Goal: Transaction & Acquisition: Purchase product/service

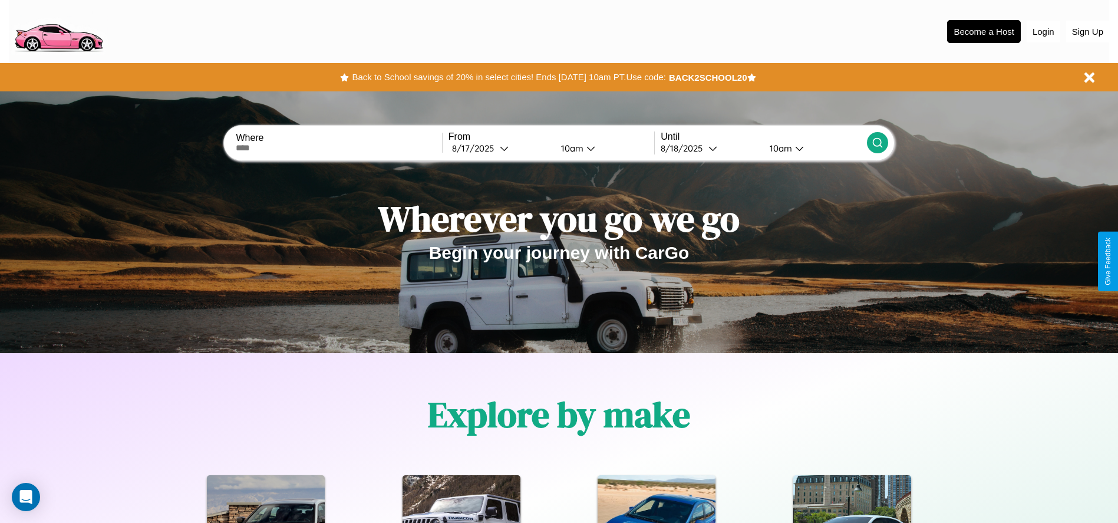
click at [339, 148] on input "text" at bounding box center [339, 147] width 206 height 9
type input "******"
click at [500, 148] on icon at bounding box center [504, 148] width 9 height 9
select select "*"
select select "****"
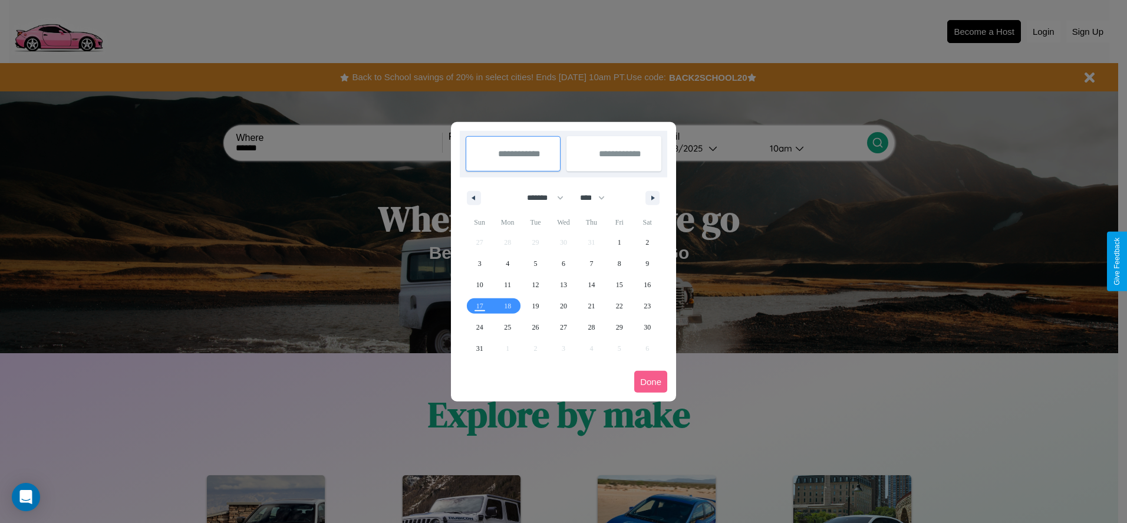
drag, startPoint x: 540, startPoint y: 197, endPoint x: 564, endPoint y: 236, distance: 45.5
click at [540, 197] on select "******* ******** ***** ***** *** **** **** ****** ********* ******* ******** **…" at bounding box center [543, 197] width 50 height 19
select select "*"
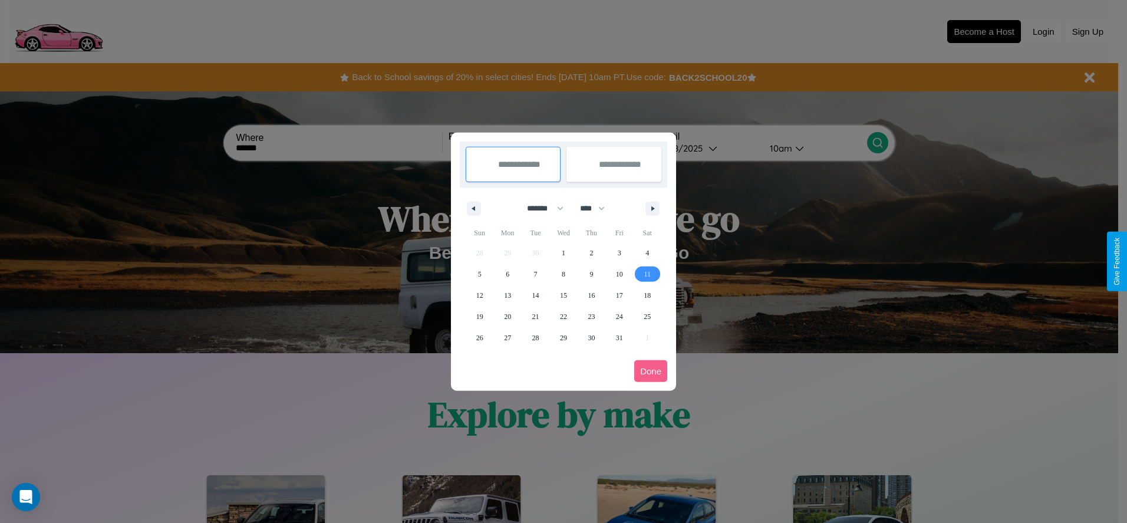
click at [647, 274] on span "11" at bounding box center [647, 273] width 7 height 21
type input "**********"
click at [508, 316] on span "20" at bounding box center [507, 316] width 7 height 21
type input "**********"
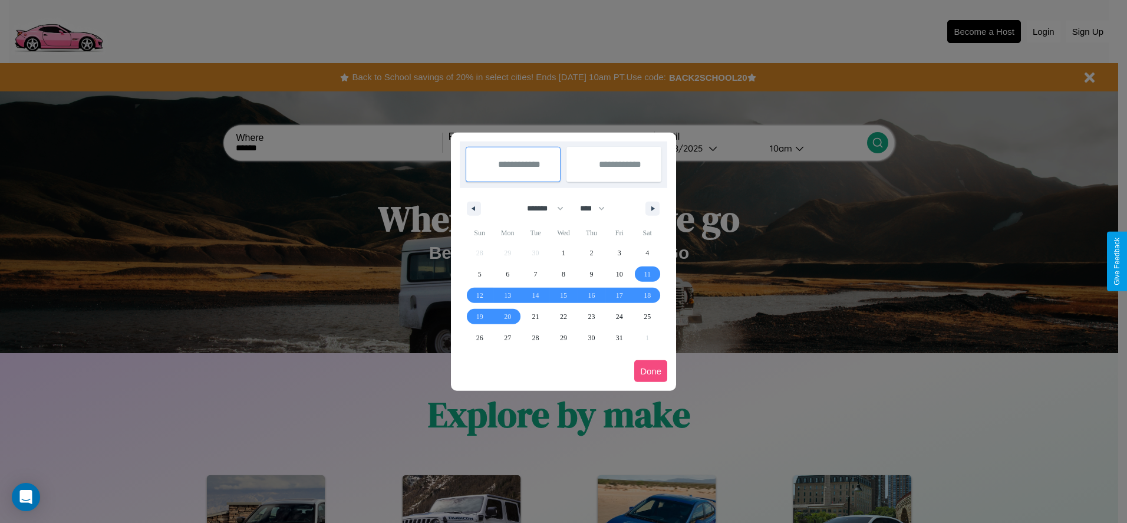
click at [651, 371] on button "Done" at bounding box center [650, 371] width 33 height 22
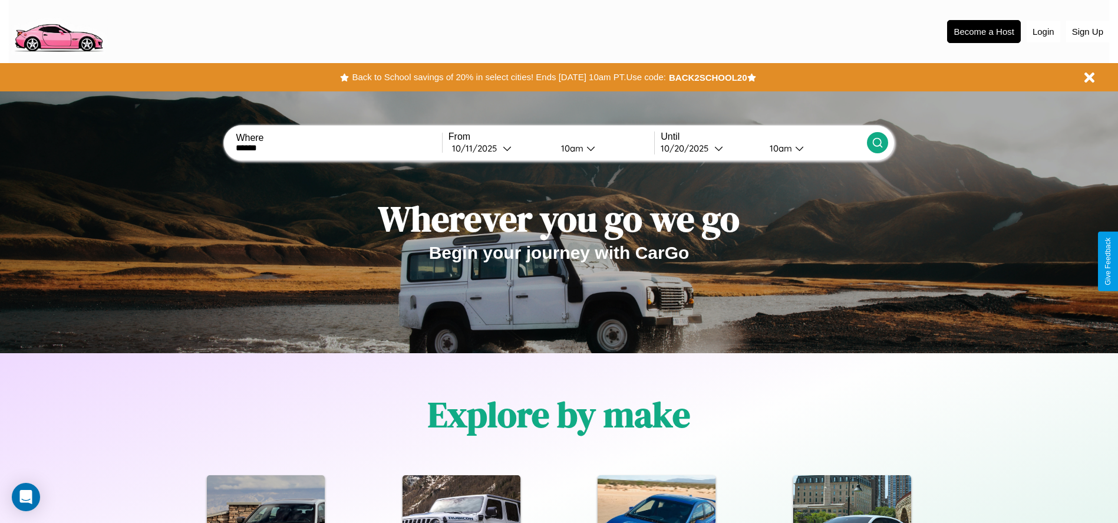
click at [877, 143] on icon at bounding box center [878, 143] width 12 height 12
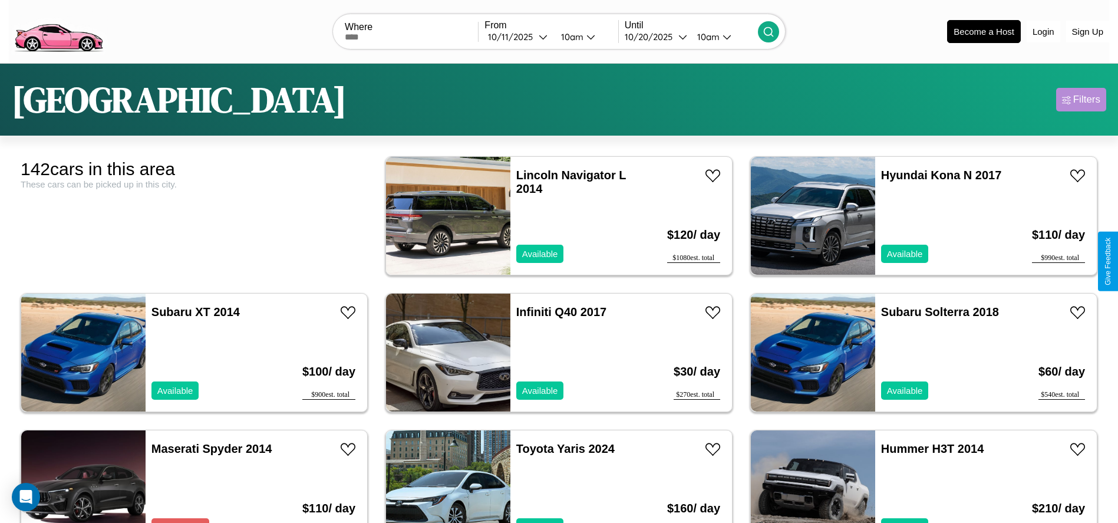
click at [1081, 100] on div "Filters" at bounding box center [1086, 100] width 27 height 12
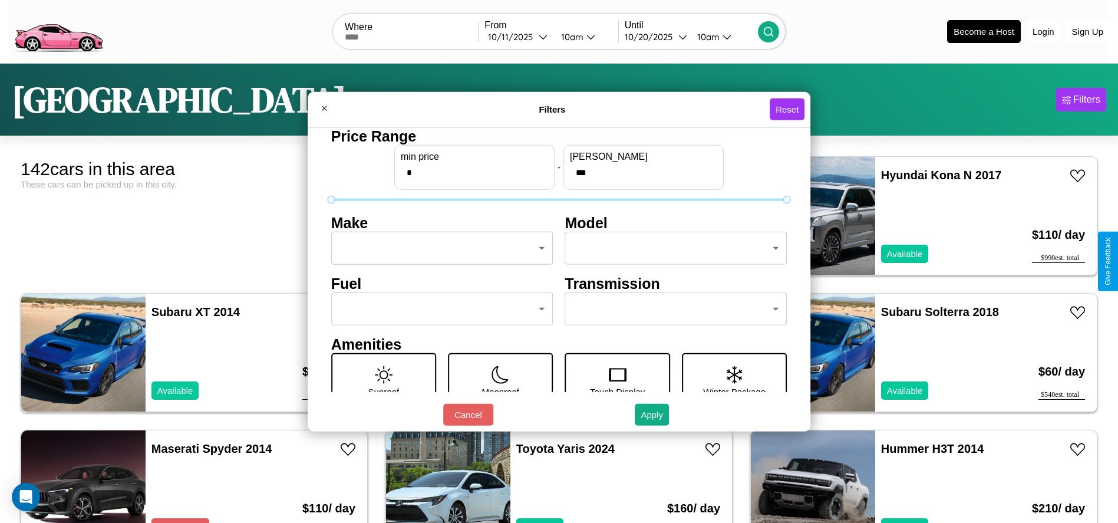
click at [439, 248] on body "CarGo Where From 10 / 11 / 2025 10am Until 10 / 20 / 2025 10am Become a Host Lo…" at bounding box center [559, 298] width 1118 height 596
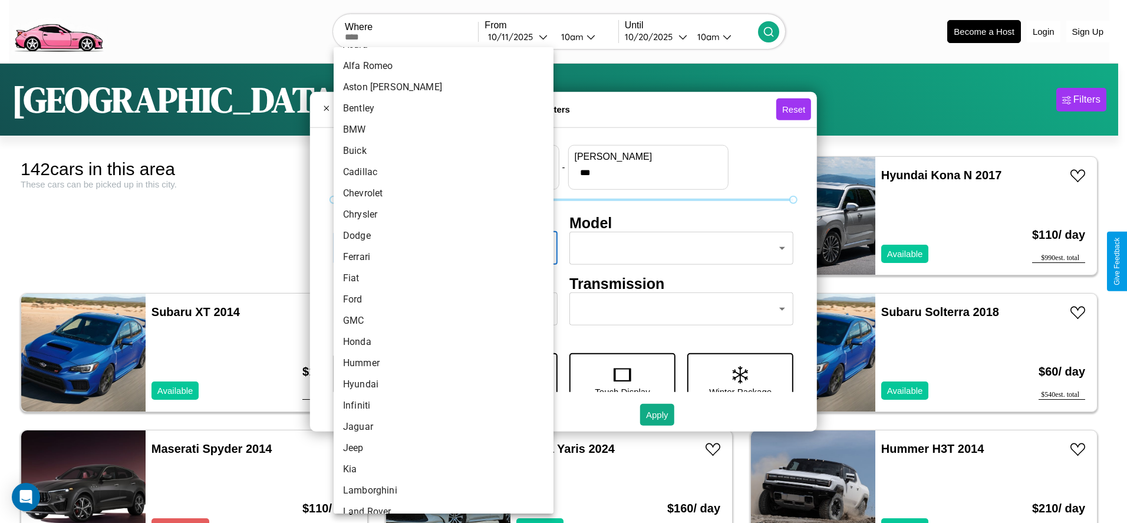
scroll to position [307, 0]
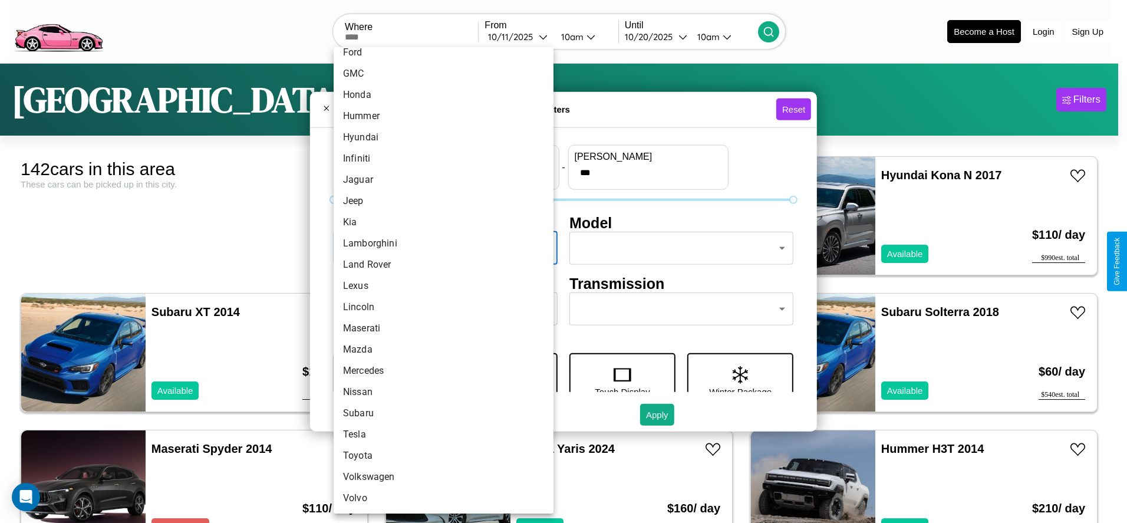
click at [439, 371] on li "Mercedes" at bounding box center [444, 370] width 220 height 21
type input "********"
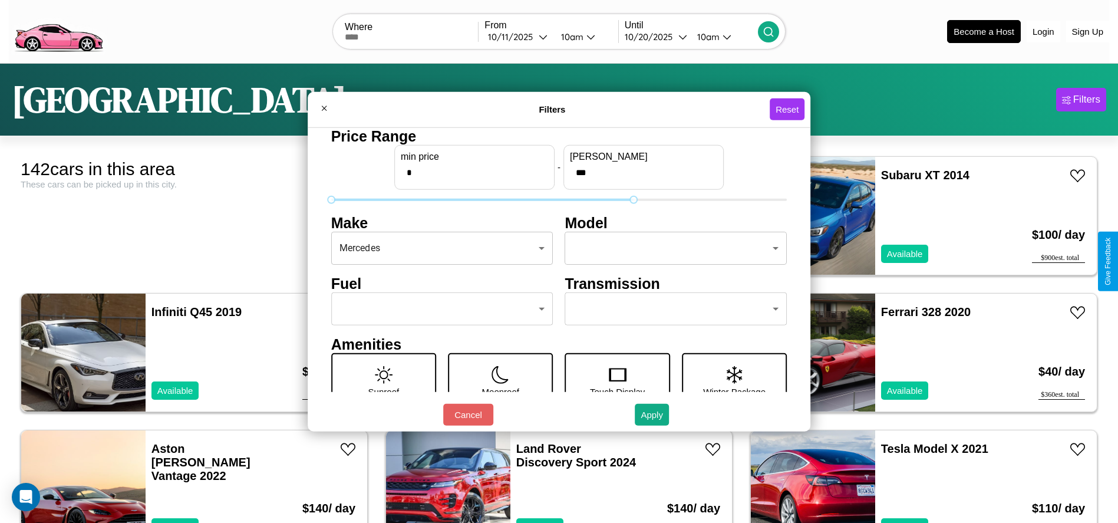
type input "***"
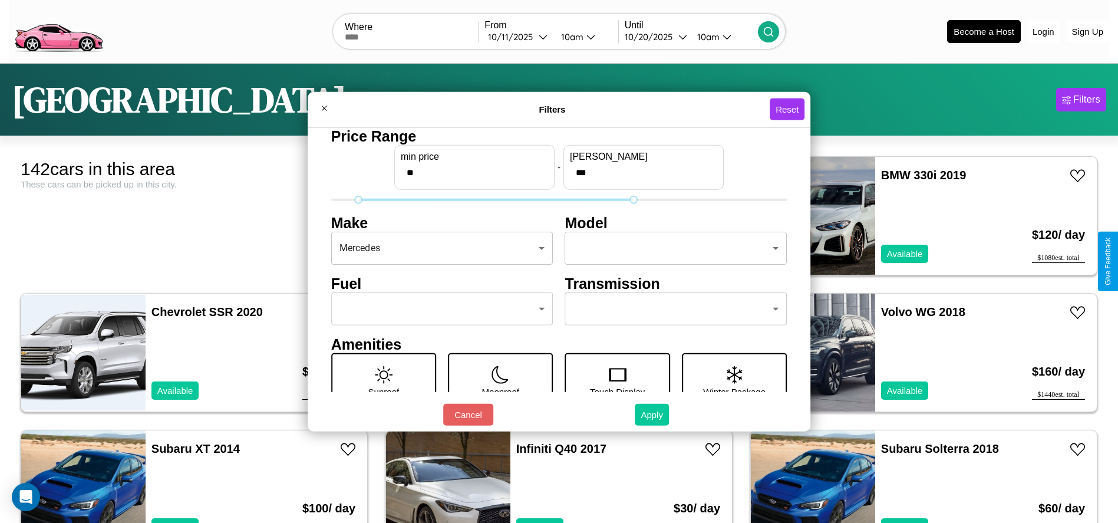
type input "**"
click at [653, 414] on button "Apply" at bounding box center [652, 415] width 34 height 22
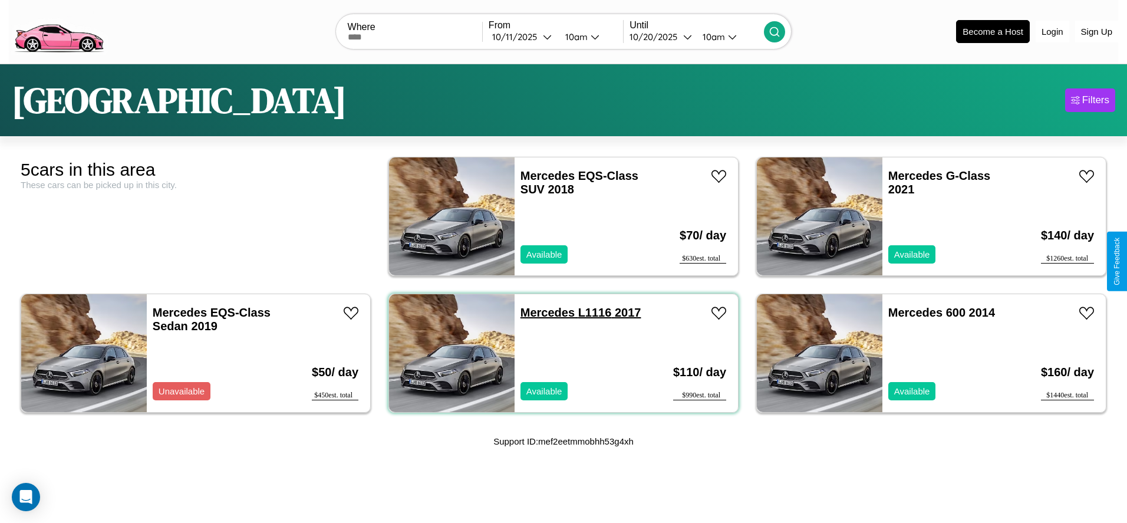
click at [543, 312] on link "Mercedes L1116 2017" at bounding box center [581, 312] width 121 height 13
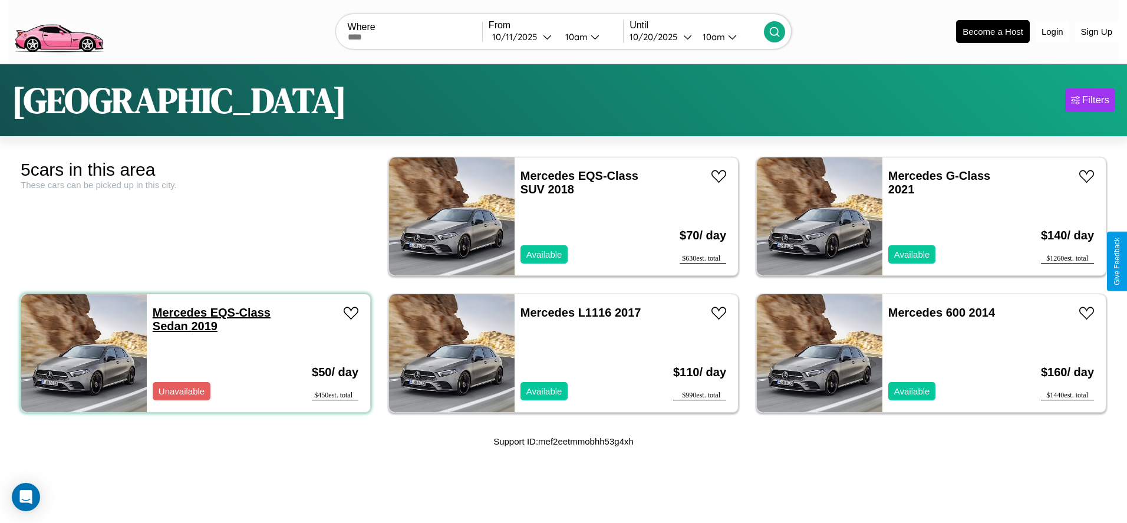
click at [178, 312] on link "Mercedes EQS-Class Sedan 2019" at bounding box center [212, 319] width 118 height 27
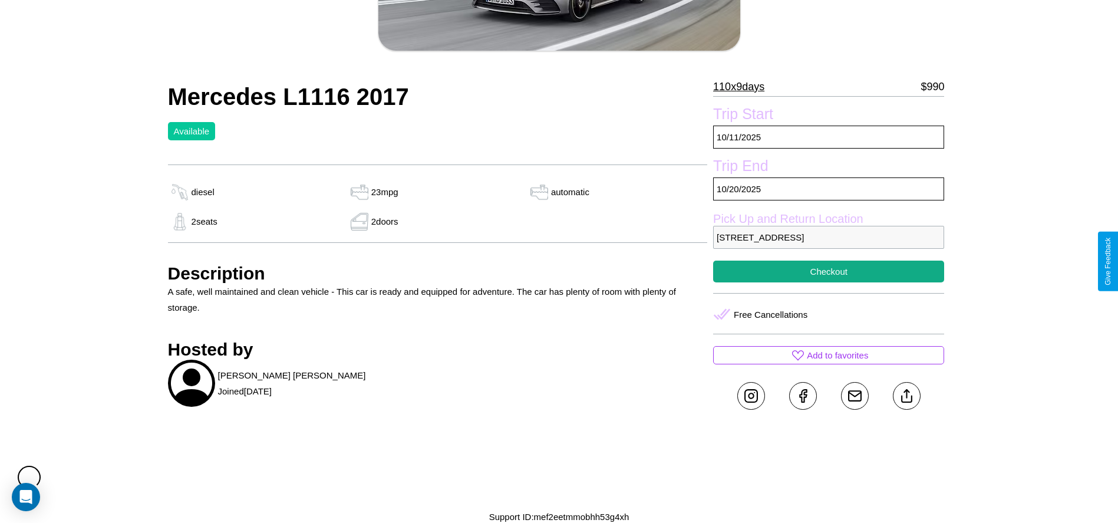
scroll to position [218, 0]
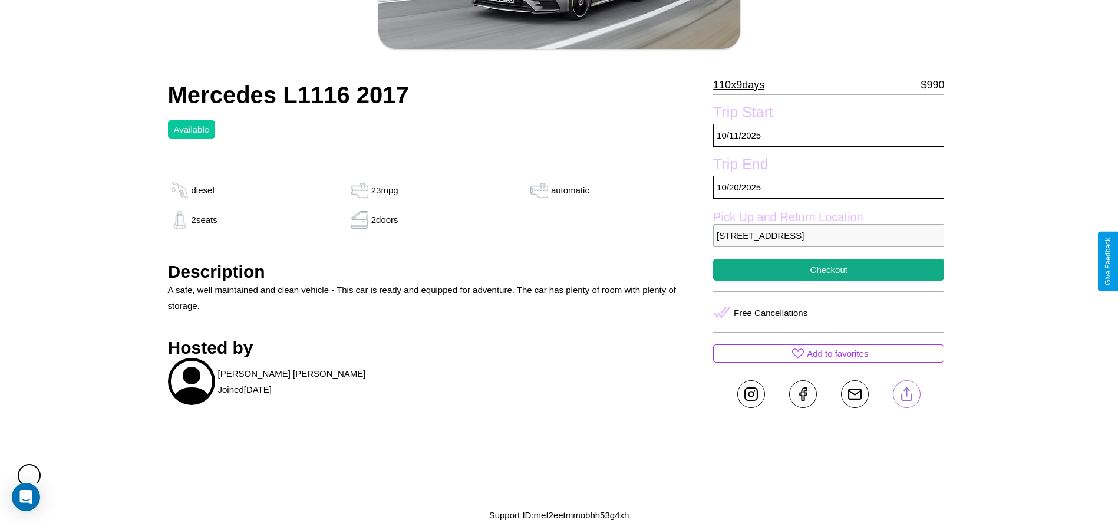
click at [907, 394] on line at bounding box center [907, 392] width 0 height 8
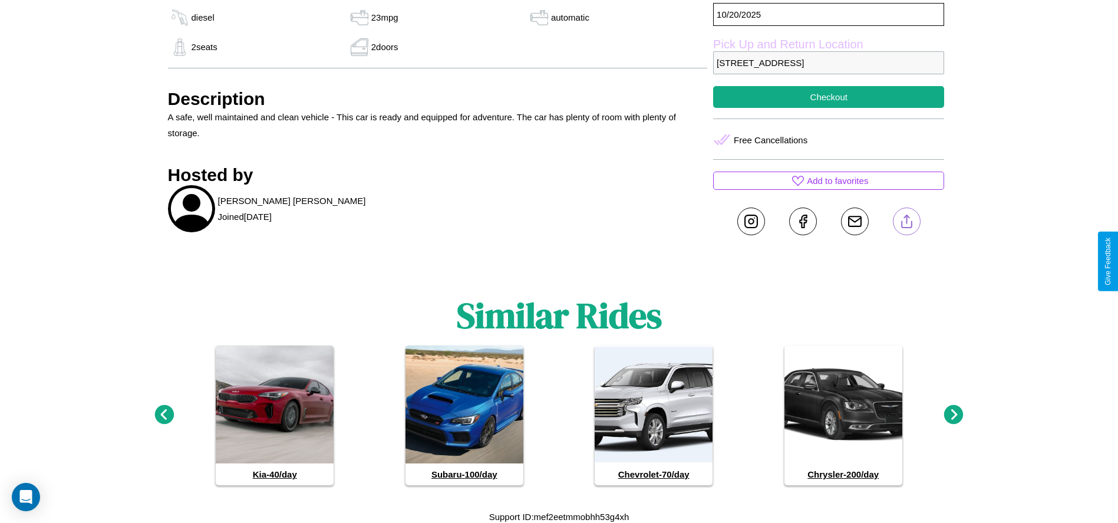
scroll to position [392, 0]
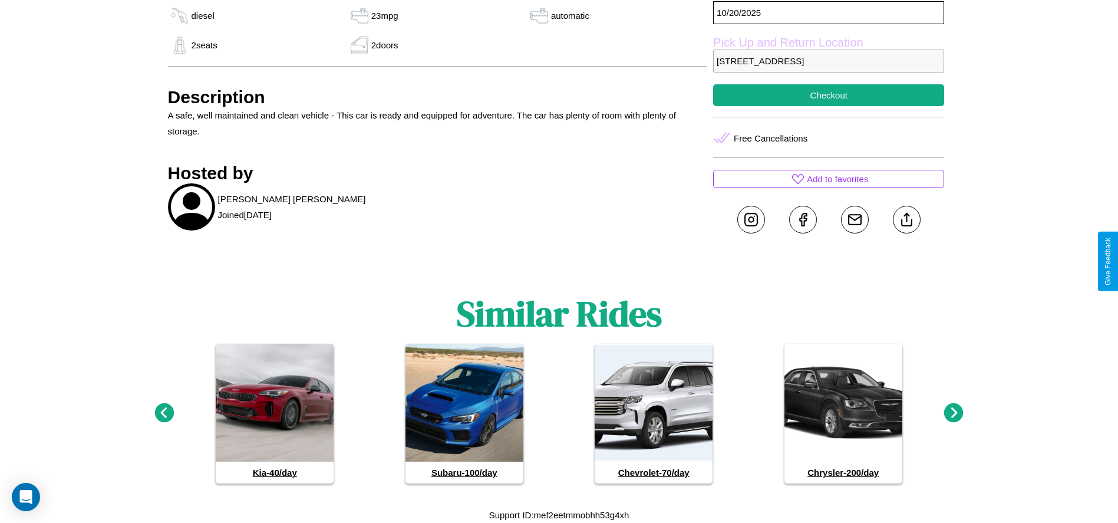
click at [954, 413] on icon at bounding box center [953, 412] width 19 height 19
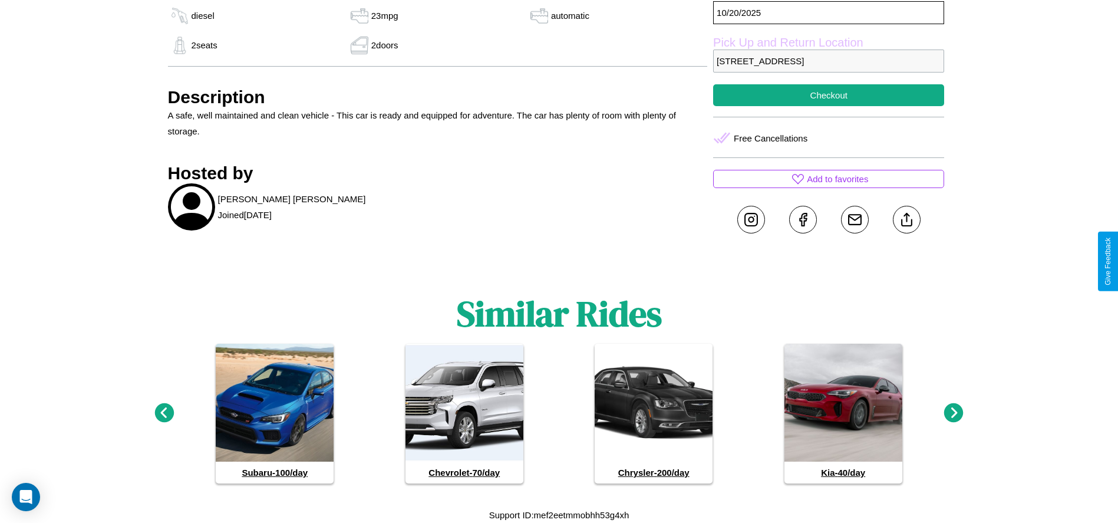
click at [954, 413] on icon at bounding box center [953, 412] width 19 height 19
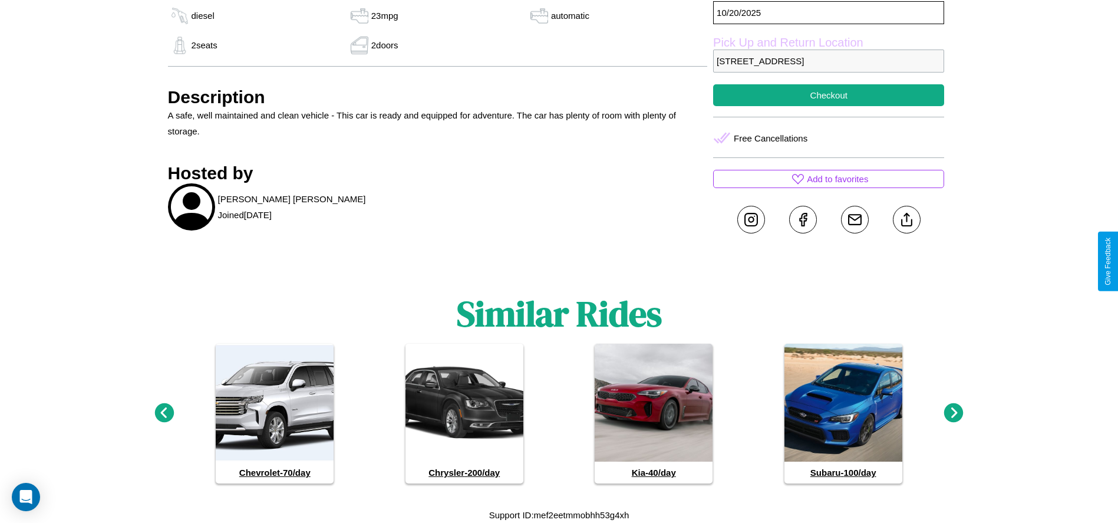
click at [954, 413] on icon at bounding box center [953, 412] width 19 height 19
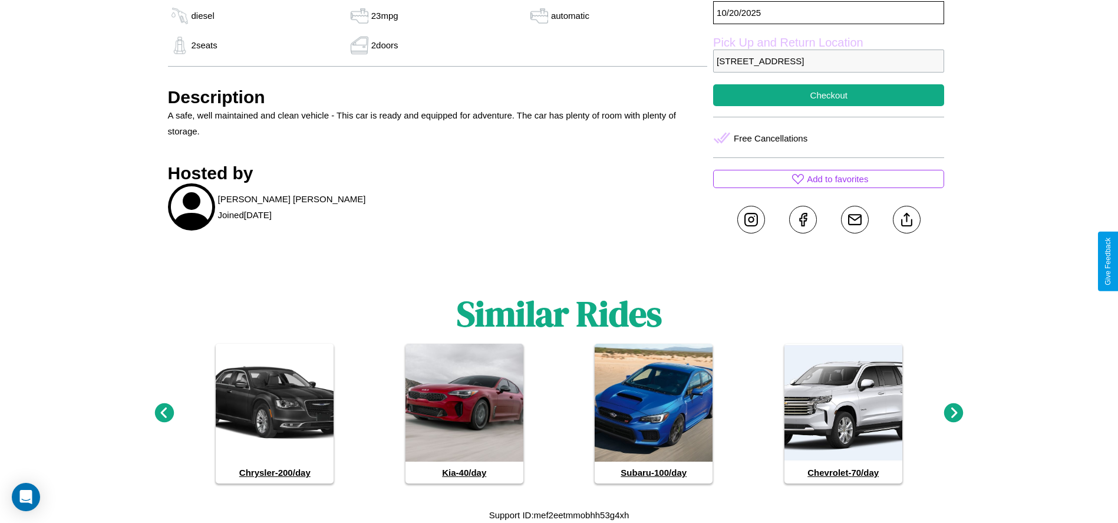
click at [164, 413] on icon at bounding box center [163, 412] width 19 height 19
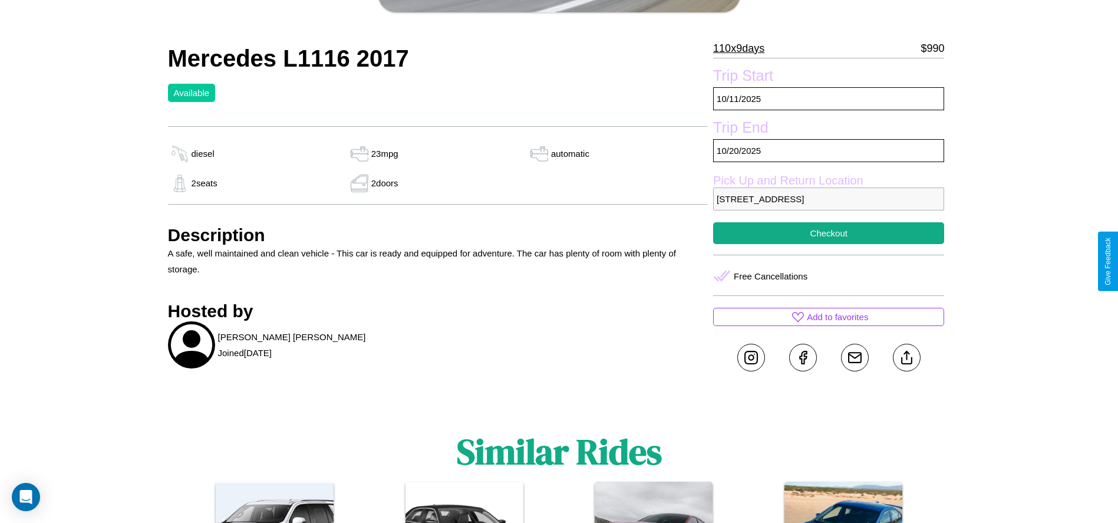
scroll to position [226, 0]
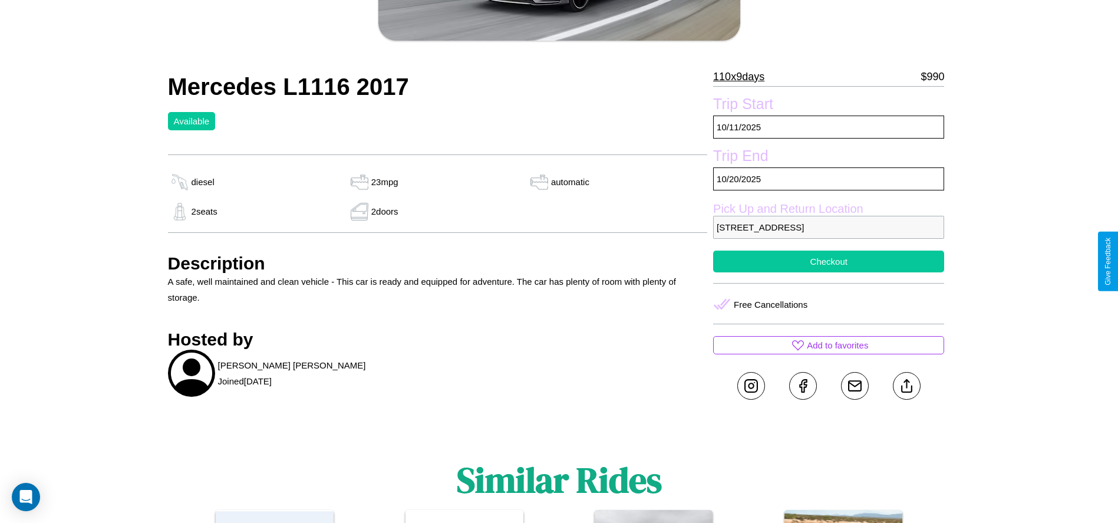
click at [829, 261] on button "Checkout" at bounding box center [828, 262] width 231 height 22
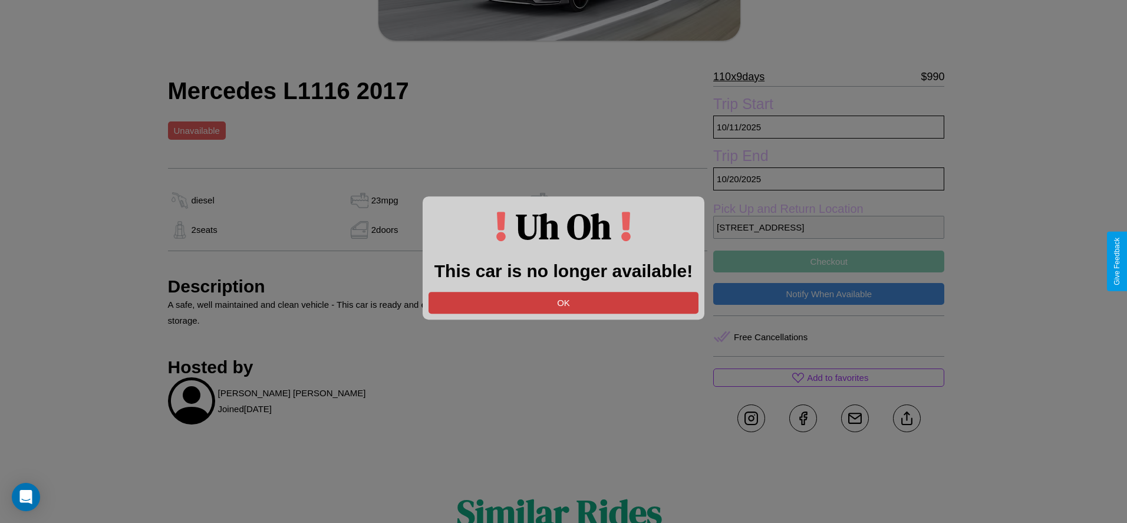
click at [564, 302] on button "OK" at bounding box center [564, 303] width 270 height 22
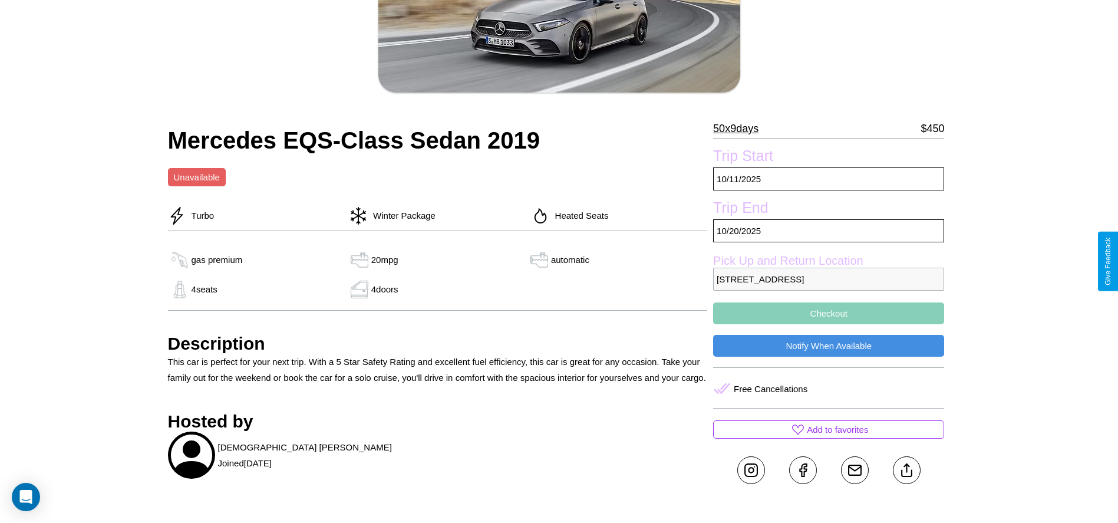
scroll to position [424, 0]
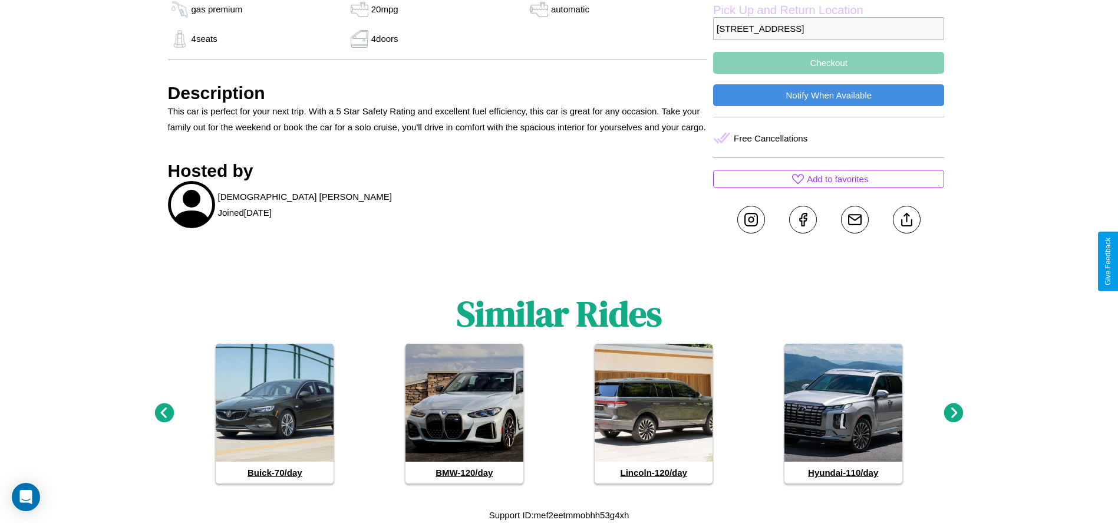
click at [954, 413] on icon at bounding box center [953, 412] width 19 height 19
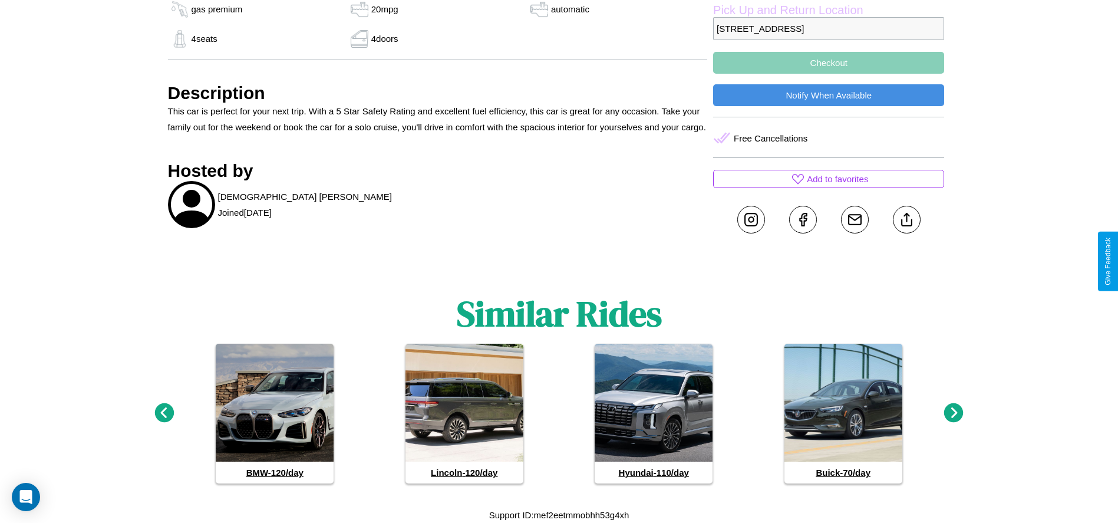
click at [954, 413] on icon at bounding box center [953, 412] width 19 height 19
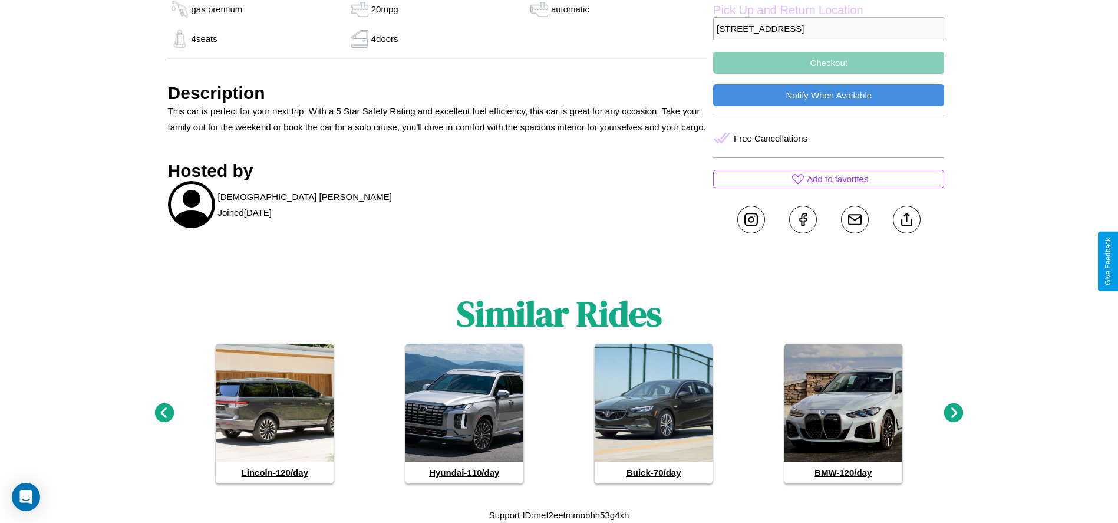
click at [954, 413] on icon at bounding box center [953, 412] width 19 height 19
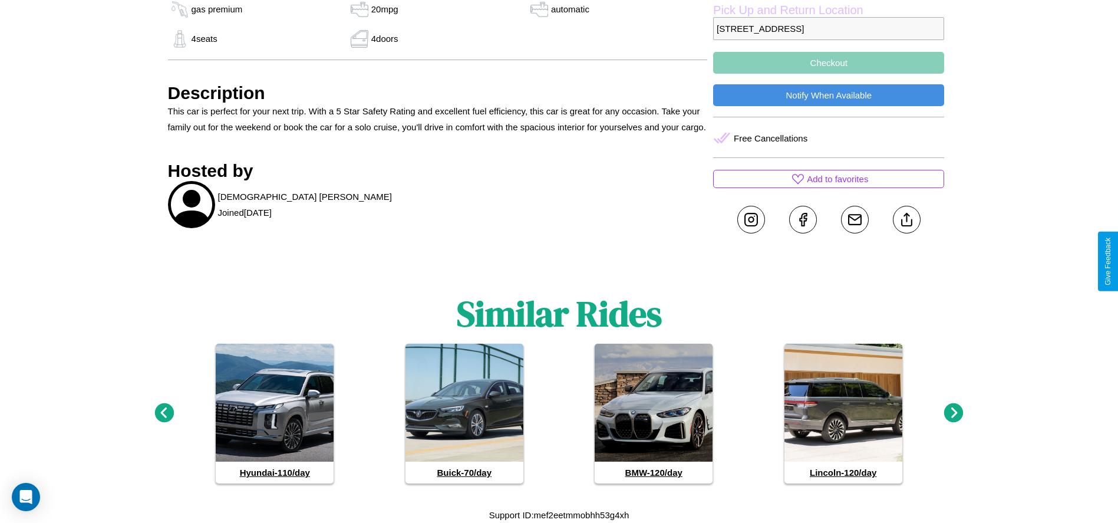
click at [164, 413] on icon at bounding box center [163, 412] width 19 height 19
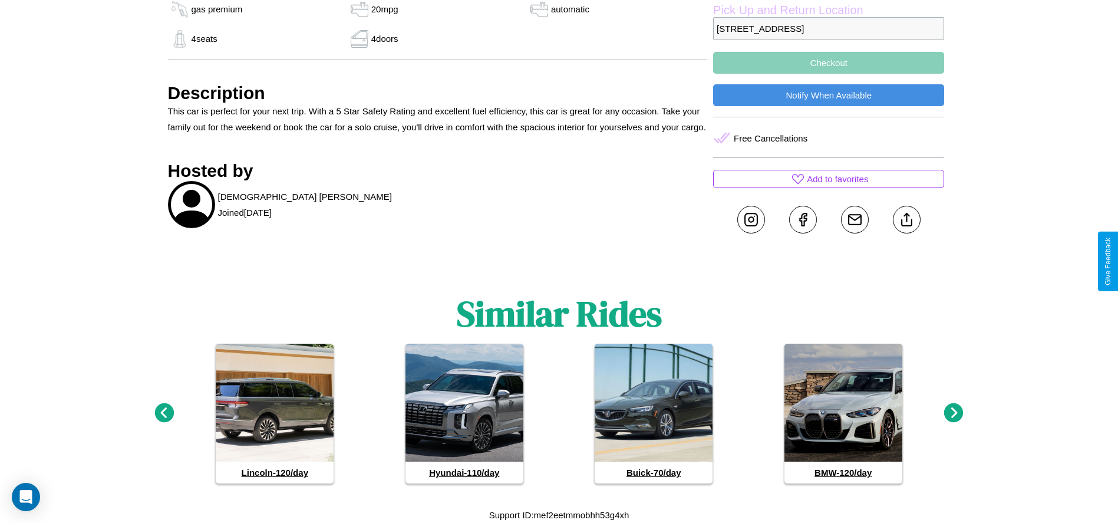
click at [164, 413] on icon at bounding box center [163, 412] width 19 height 19
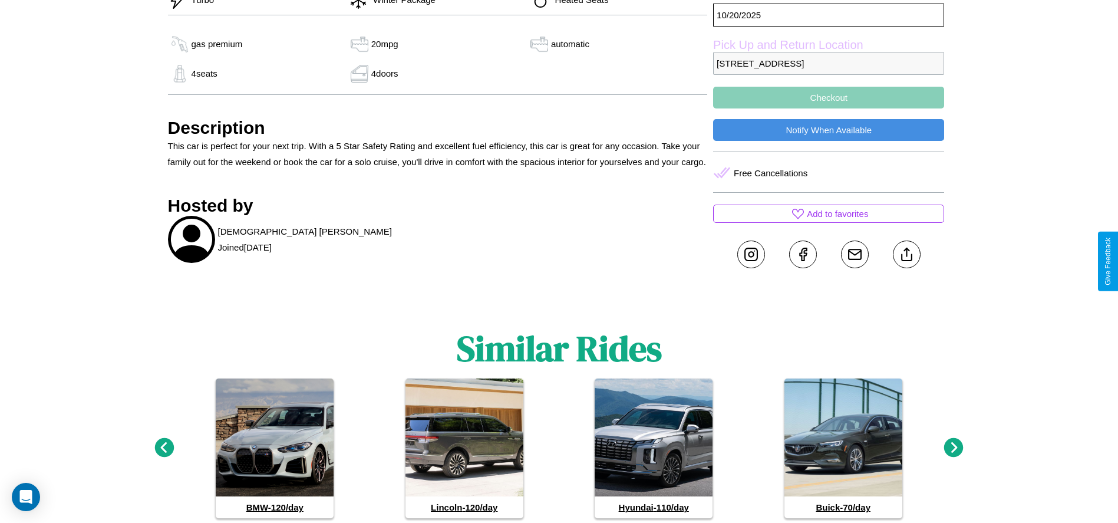
scroll to position [383, 0]
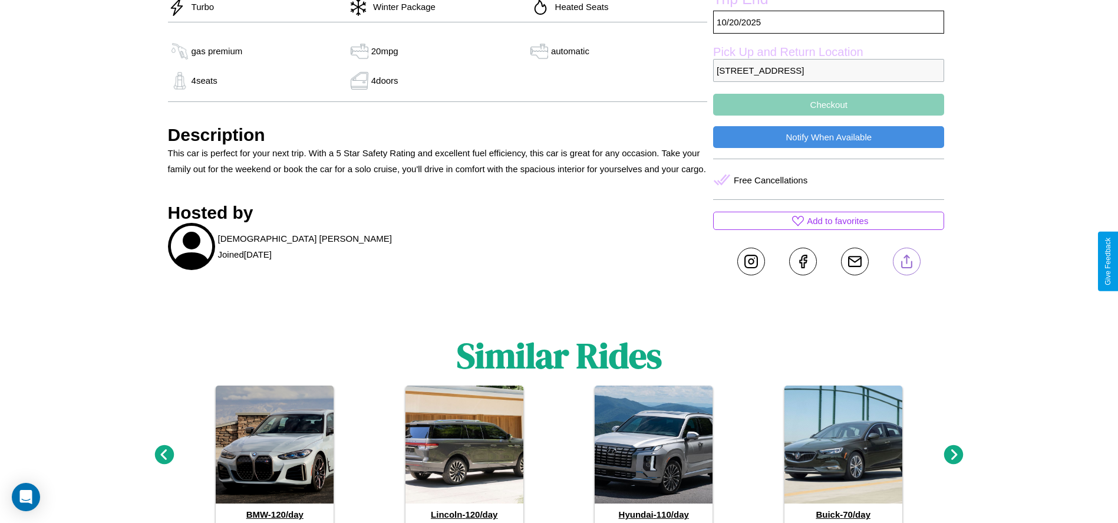
click at [907, 261] on line at bounding box center [907, 259] width 0 height 8
